Goal: Transaction & Acquisition: Purchase product/service

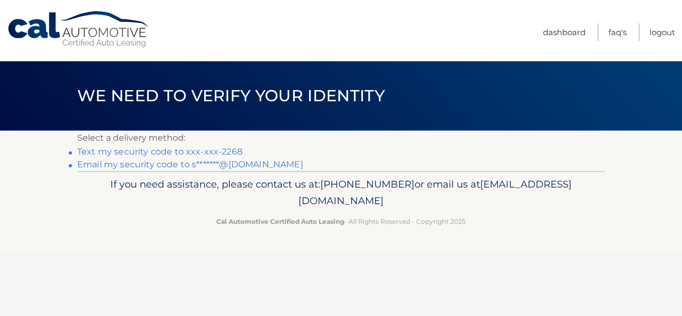
click at [173, 153] on link "Text my security code to xxx-xxx-2268" at bounding box center [159, 151] width 165 height 10
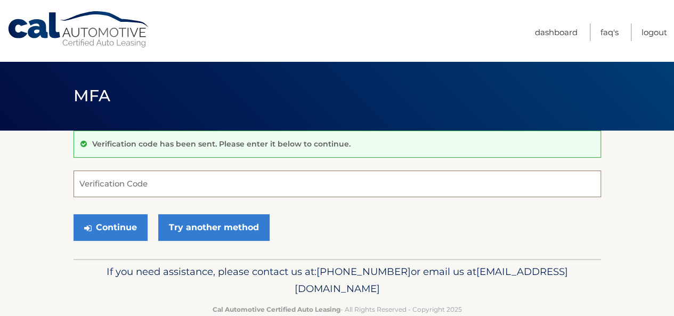
click at [166, 179] on input "Verification Code" at bounding box center [336, 183] width 527 height 27
click at [166, 179] on label "Verification Code" at bounding box center [336, 177] width 527 height 13
click at [166, 179] on input "2" at bounding box center [336, 183] width 527 height 27
click at [121, 182] on label "Verification Code" at bounding box center [336, 177] width 527 height 13
click at [121, 182] on input "2" at bounding box center [336, 183] width 527 height 27
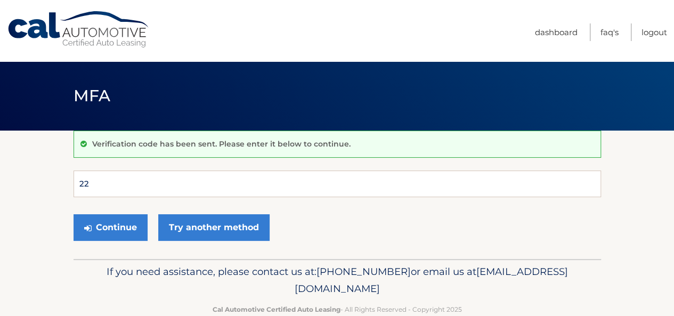
click at [92, 183] on label "Verification Code" at bounding box center [336, 177] width 527 height 13
click at [92, 183] on input "22" at bounding box center [336, 183] width 527 height 27
click at [92, 183] on label "Verification Code" at bounding box center [336, 177] width 527 height 13
click at [92, 183] on input "22" at bounding box center [336, 183] width 527 height 27
click at [89, 186] on input "22" at bounding box center [336, 183] width 527 height 27
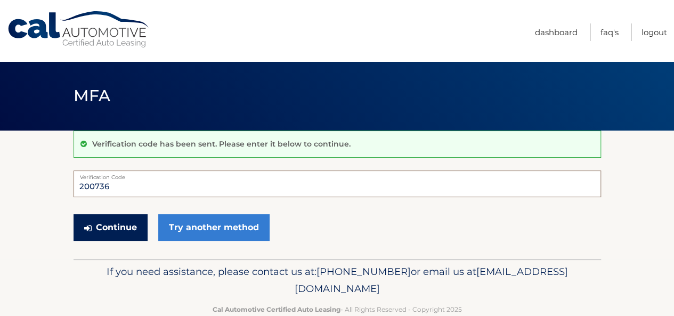
type input "200736"
click at [102, 224] on button "Continue" at bounding box center [110, 227] width 74 height 27
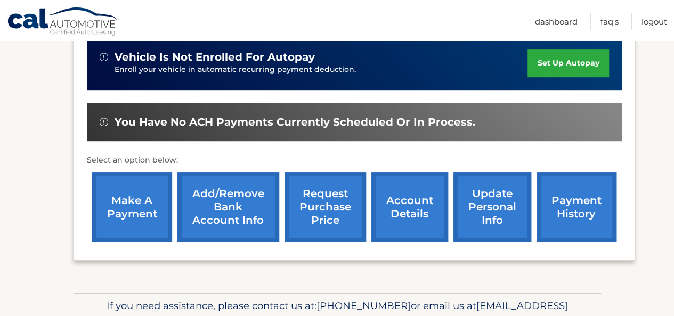
scroll to position [309, 0]
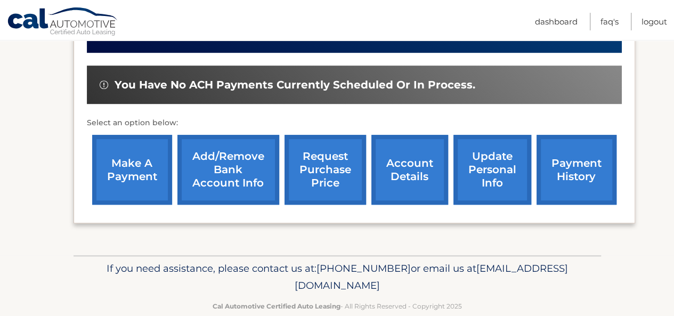
click at [406, 183] on link "account details" at bounding box center [409, 170] width 77 height 70
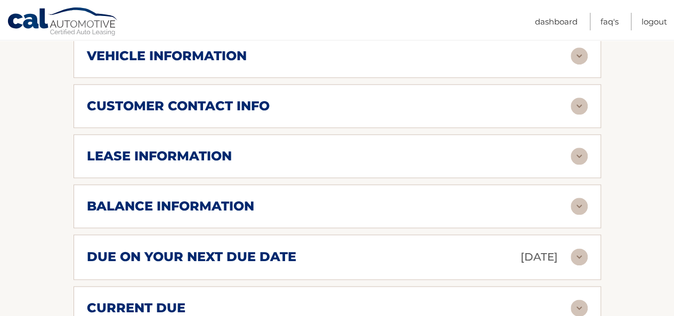
scroll to position [526, 0]
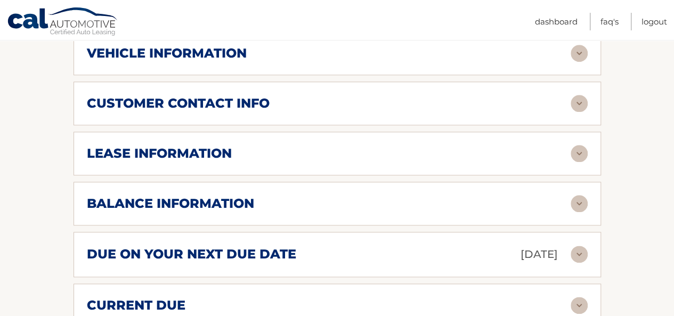
click at [444, 255] on div "due on your next due date Aug 19, 2025" at bounding box center [328, 254] width 483 height 19
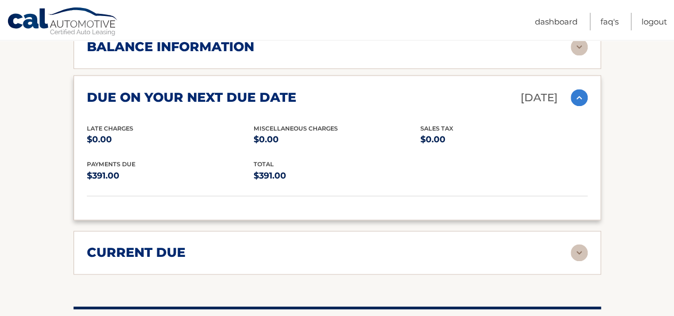
scroll to position [358, 0]
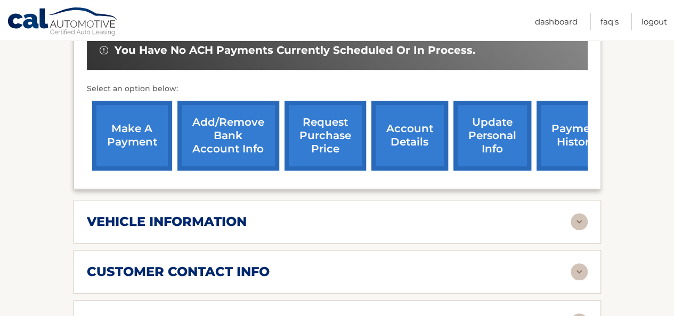
click at [130, 134] on link "make a payment" at bounding box center [132, 136] width 80 height 70
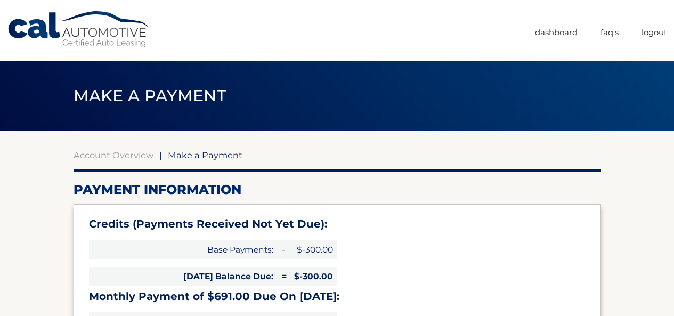
type input "391.00"
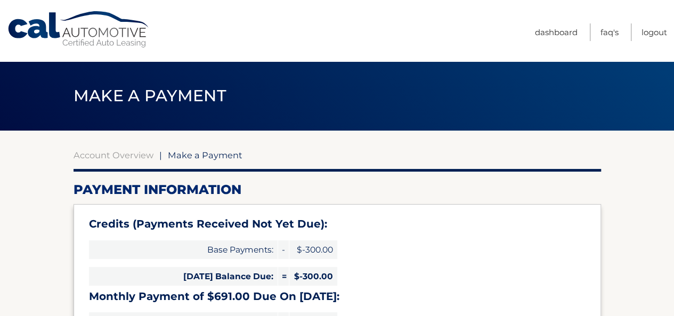
select select "OWE2ZGQ5ODQtMTAyNy00M2E4LWFjZjYtNGE2NzEwMmYwYjk0"
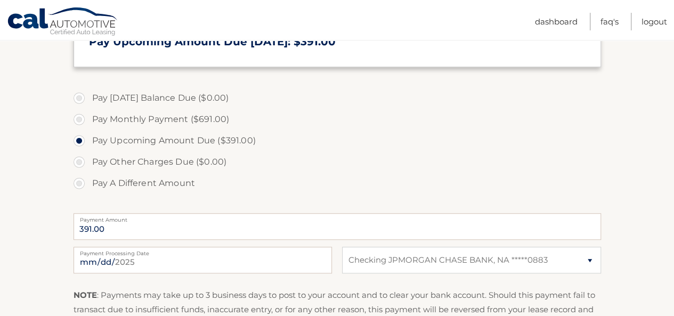
scroll to position [327, 0]
click at [81, 183] on label "Pay A Different Amount" at bounding box center [336, 182] width 527 height 21
click at [81, 183] on input "Pay A Different Amount" at bounding box center [83, 180] width 11 height 17
radio input "true"
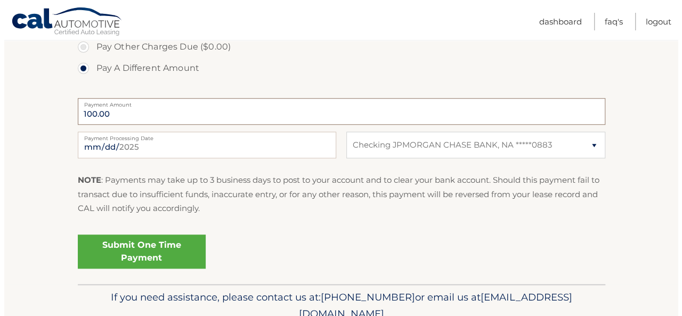
scroll to position [456, 0]
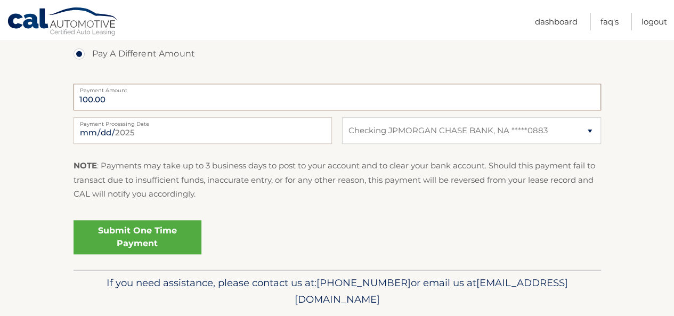
type input "100.00"
click at [153, 236] on link "Submit One Time Payment" at bounding box center [137, 237] width 128 height 34
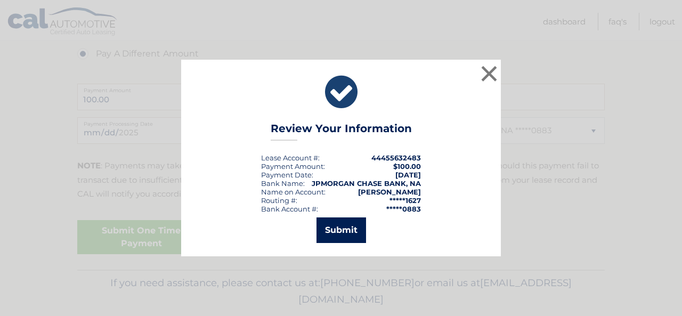
click at [322, 230] on button "Submit" at bounding box center [341, 230] width 50 height 26
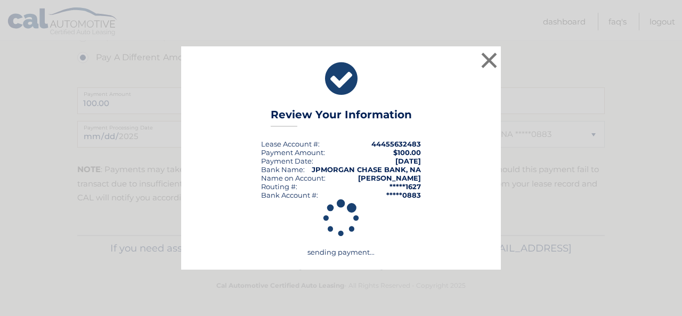
scroll to position [452, 0]
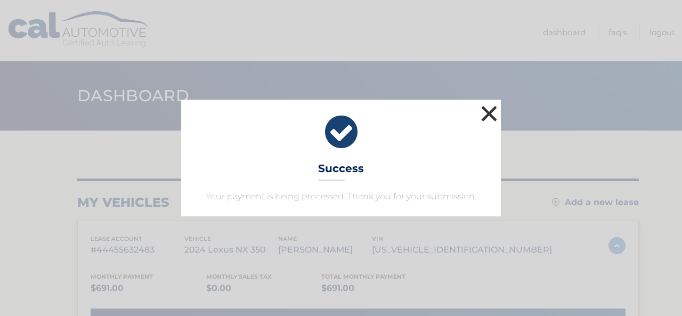
click at [488, 110] on button "×" at bounding box center [488, 113] width 21 height 21
